Goal: Information Seeking & Learning: Learn about a topic

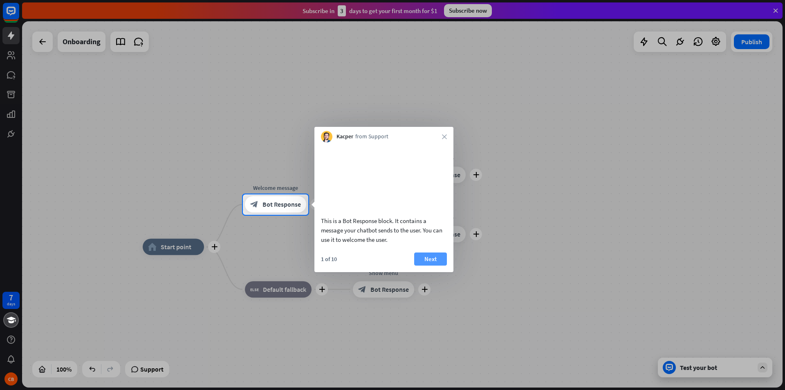
click at [431, 265] on button "Next" at bounding box center [430, 258] width 33 height 13
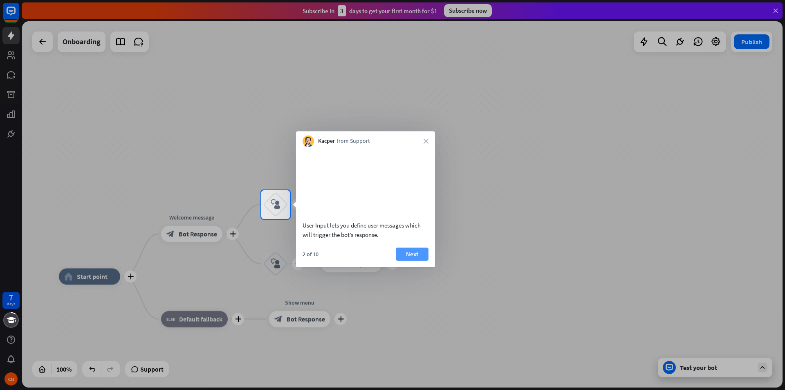
click at [419, 261] on button "Next" at bounding box center [412, 253] width 33 height 13
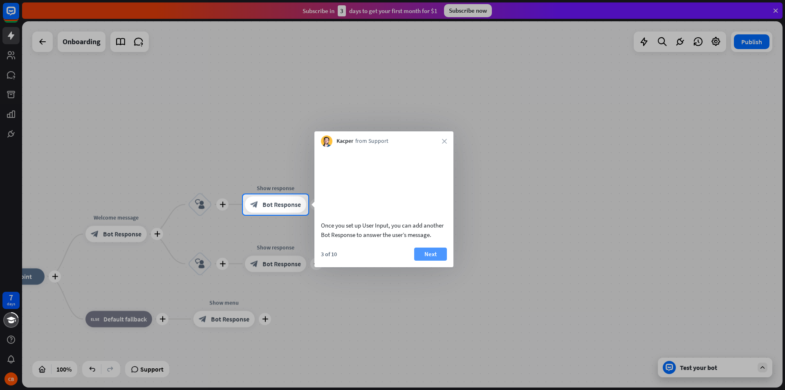
click at [429, 261] on button "Next" at bounding box center [430, 253] width 33 height 13
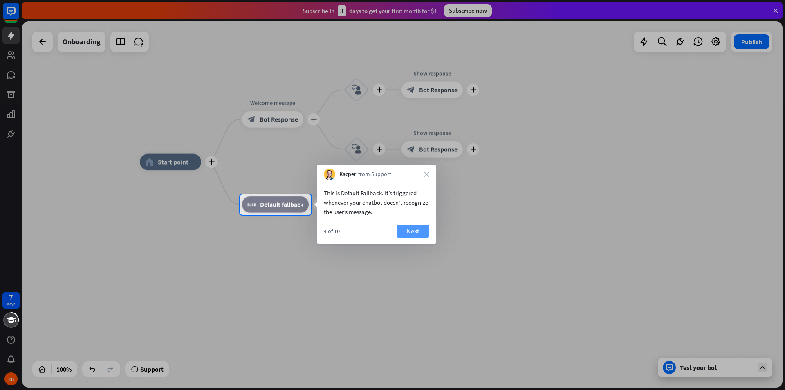
click at [408, 228] on button "Next" at bounding box center [413, 231] width 33 height 13
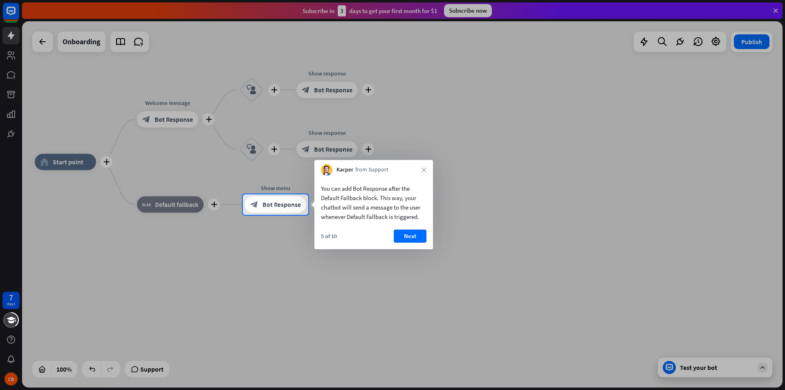
click at [409, 235] on button "Next" at bounding box center [410, 235] width 33 height 13
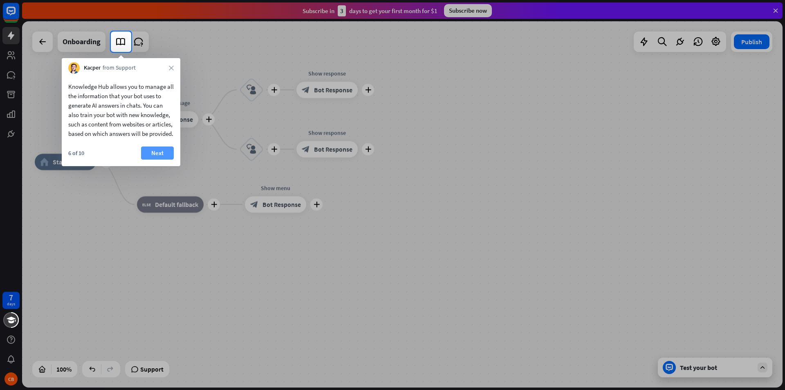
click at [159, 156] on button "Next" at bounding box center [157, 152] width 33 height 13
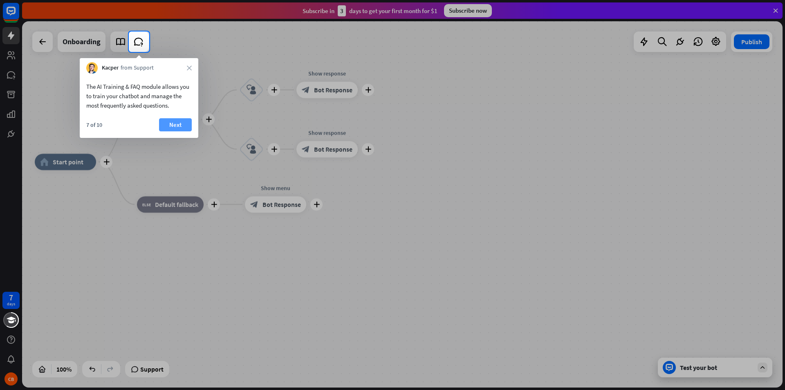
click at [180, 122] on button "Next" at bounding box center [175, 124] width 33 height 13
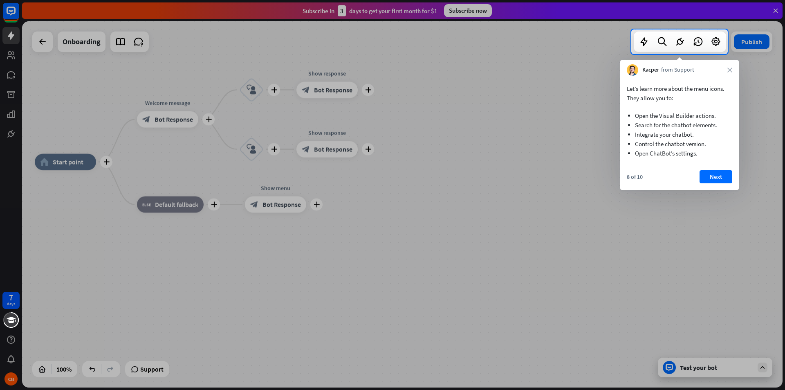
click at [717, 179] on button "Next" at bounding box center [716, 176] width 33 height 13
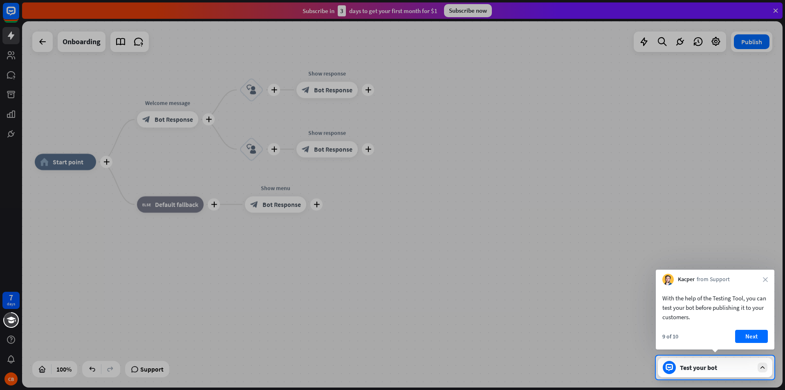
drag, startPoint x: 764, startPoint y: 342, endPoint x: 762, endPoint y: 337, distance: 6.0
click at [764, 342] on button "Next" at bounding box center [752, 336] width 33 height 13
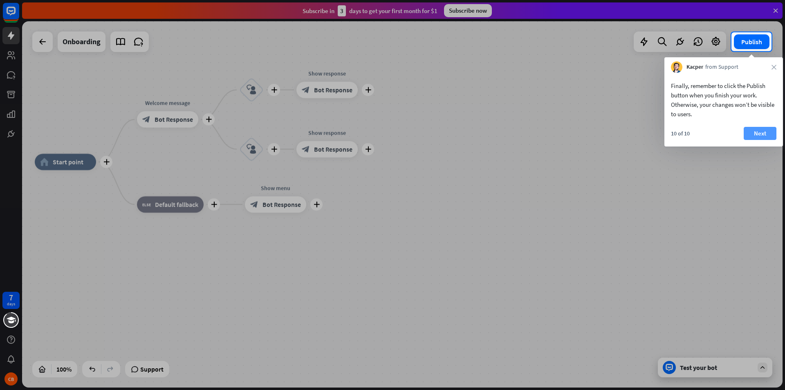
click at [753, 134] on button "Next" at bounding box center [760, 133] width 33 height 13
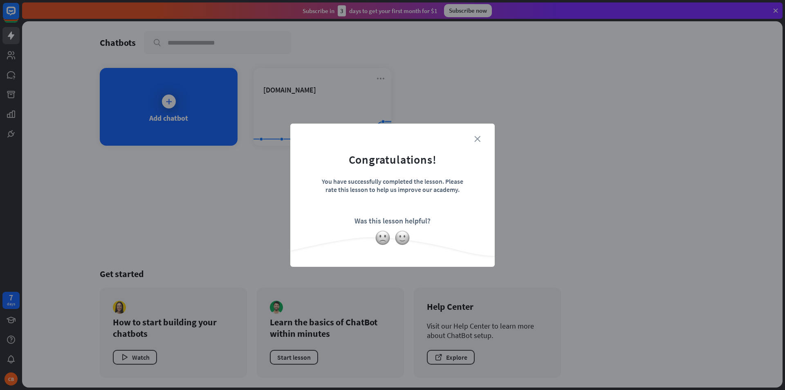
click at [476, 138] on icon "close" at bounding box center [478, 139] width 6 height 6
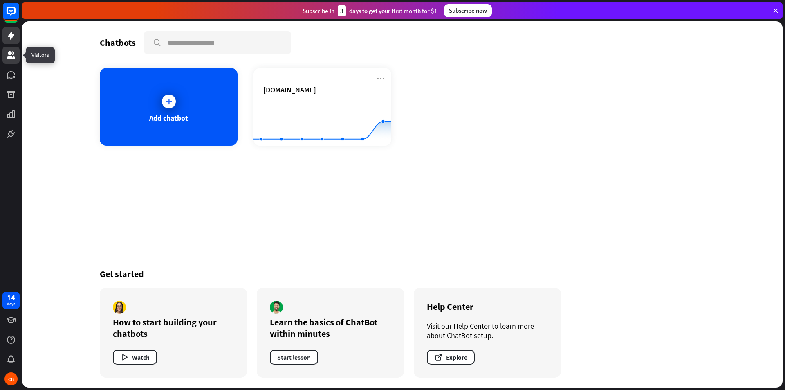
click at [11, 52] on icon at bounding box center [11, 55] width 8 height 8
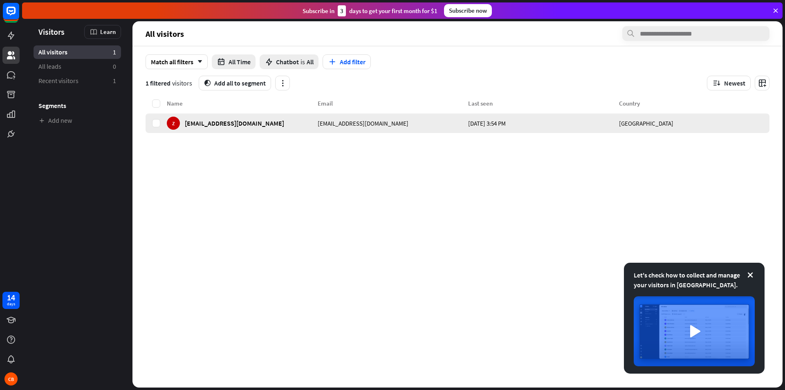
click at [288, 124] on div "Z [EMAIL_ADDRESS][DOMAIN_NAME]" at bounding box center [242, 123] width 151 height 20
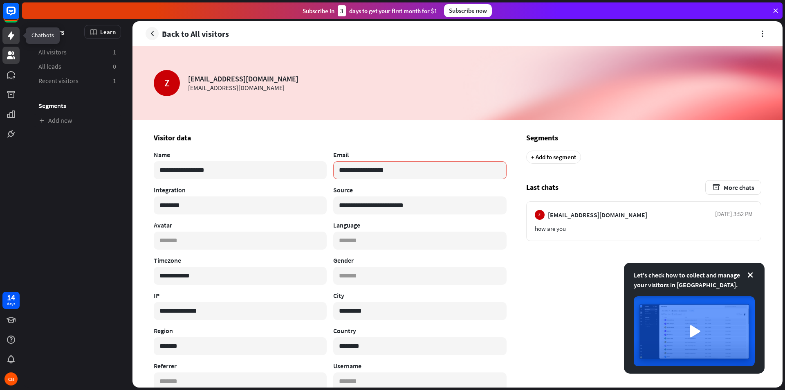
click at [16, 37] on icon at bounding box center [11, 36] width 10 height 10
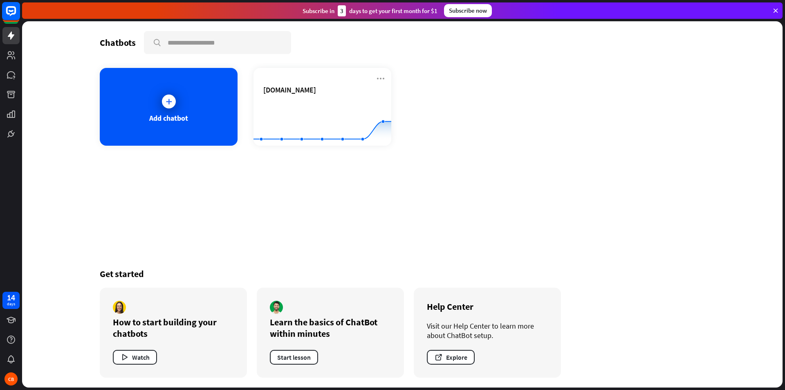
click at [19, 13] on rect at bounding box center [11, 11] width 18 height 18
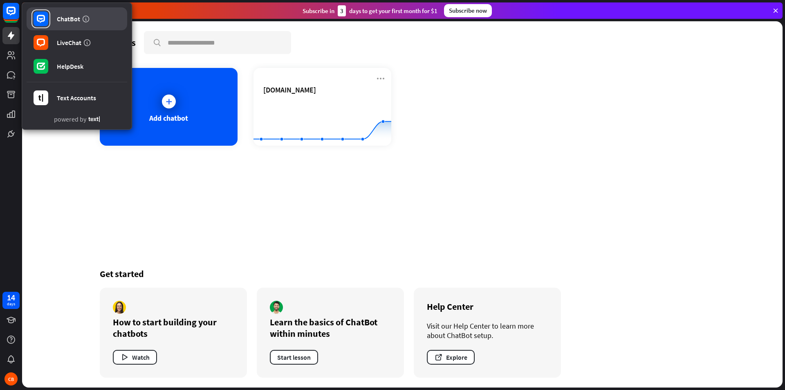
click at [53, 19] on link "ChatBot" at bounding box center [77, 18] width 101 height 23
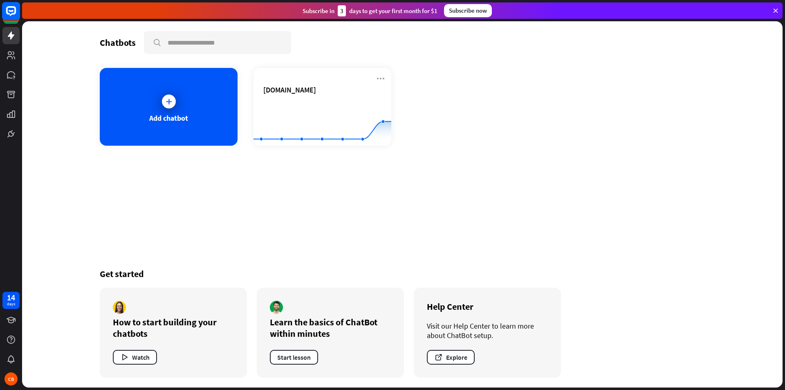
click at [14, 12] on rect at bounding box center [11, 11] width 18 height 18
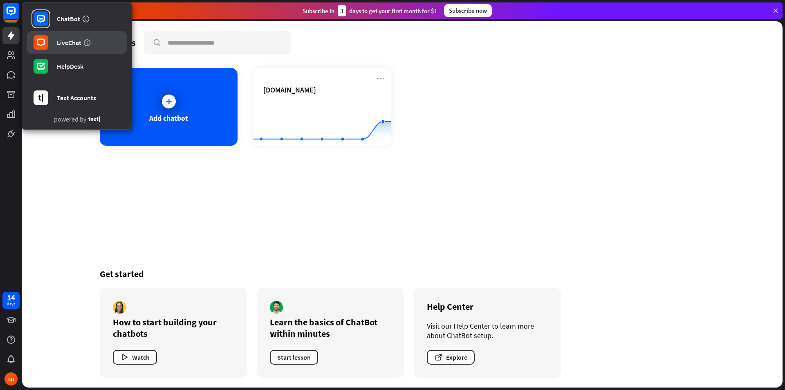
click at [62, 41] on div "LiveChat" at bounding box center [69, 42] width 25 height 8
